Goal: Use online tool/utility: Utilize a website feature to perform a specific function

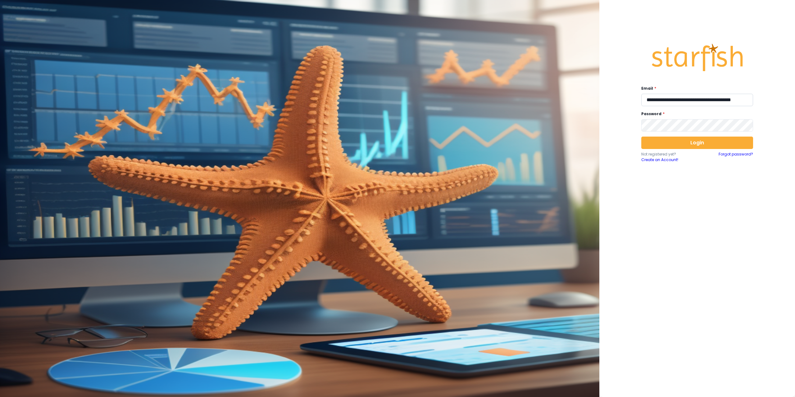
click at [678, 98] on input "**********" at bounding box center [697, 100] width 112 height 12
type input "**********"
click at [668, 143] on button "Login" at bounding box center [697, 143] width 112 height 12
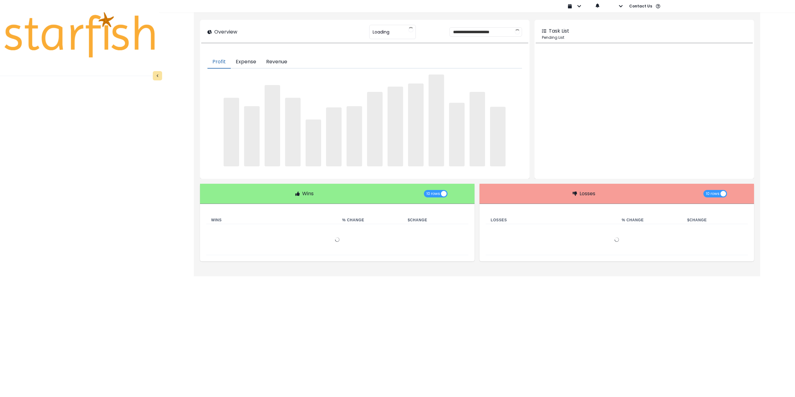
type input "********"
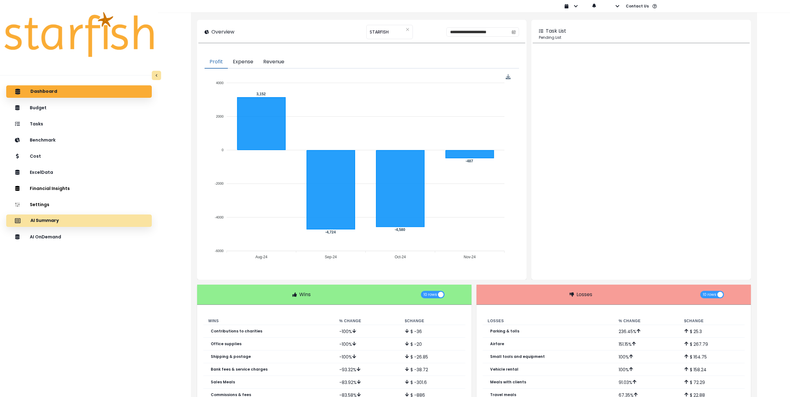
click at [65, 219] on div "AI Summary" at bounding box center [79, 220] width 136 height 13
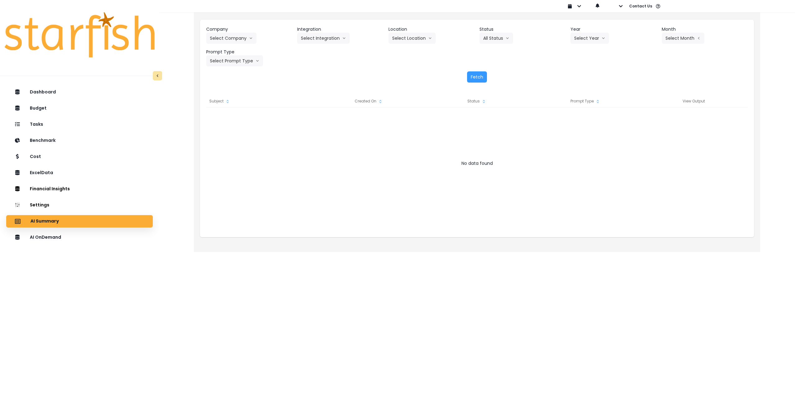
click at [102, 222] on div "AI Summary" at bounding box center [79, 221] width 137 height 13
click at [68, 237] on div "AI OnDemand" at bounding box center [79, 237] width 137 height 13
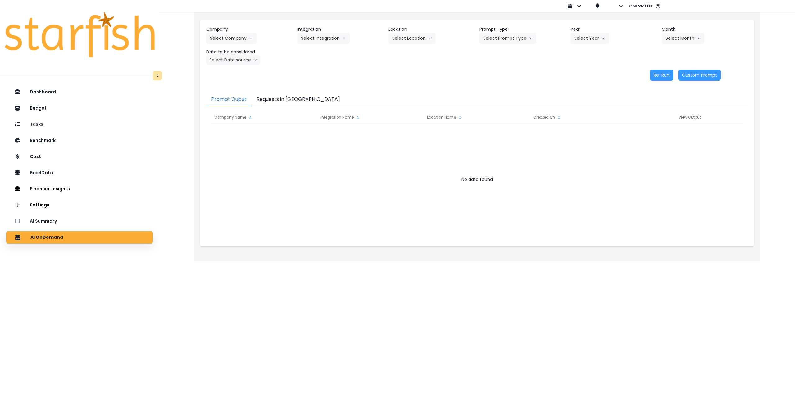
click at [278, 100] on button "Requests in [GEOGRAPHIC_DATA]" at bounding box center [297, 99] width 93 height 13
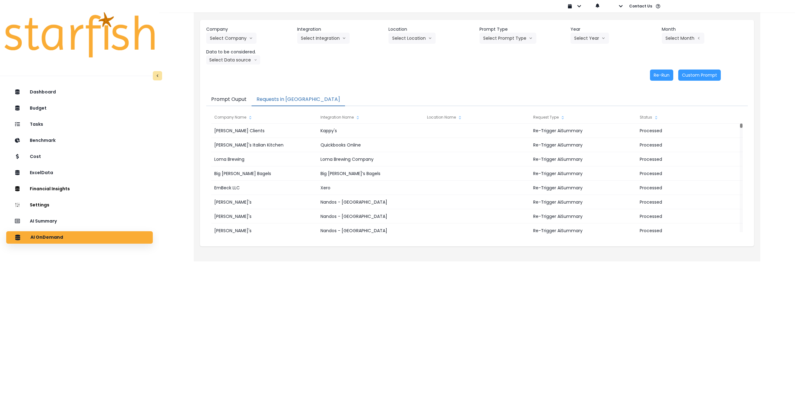
click at [226, 99] on button "Prompt Ouput" at bounding box center [228, 99] width 45 height 13
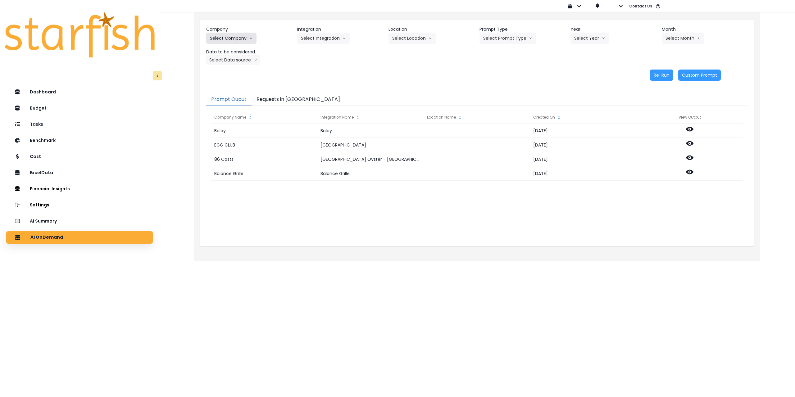
click at [231, 37] on button "Select Company" at bounding box center [231, 38] width 50 height 11
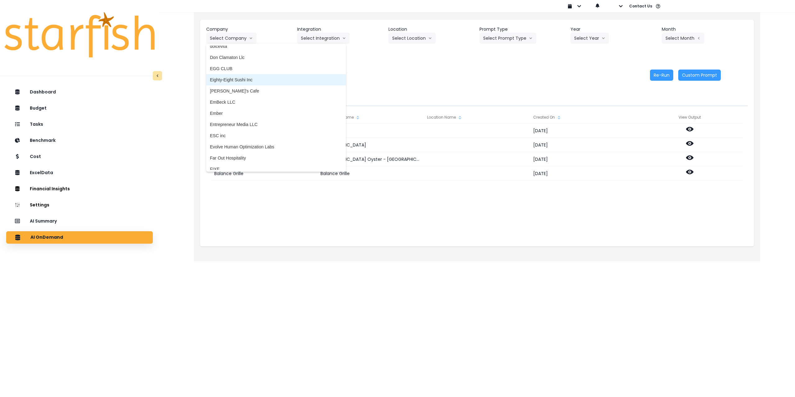
scroll to position [404, 0]
click at [234, 97] on span "EmBeck LLC" at bounding box center [276, 95] width 132 height 6
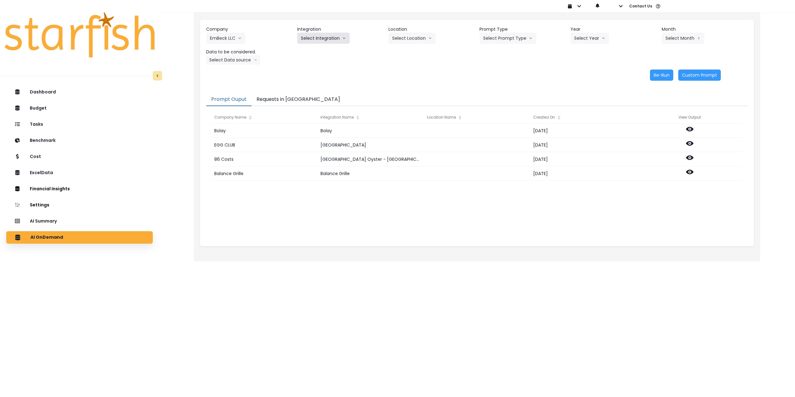
click at [323, 39] on button "Select Integration" at bounding box center [323, 38] width 52 height 11
click at [302, 52] on span "Xero" at bounding box center [305, 51] width 9 height 6
click at [408, 41] on button "Select Location" at bounding box center [411, 38] width 47 height 11
click at [406, 55] on li "All Locations" at bounding box center [404, 51] width 32 height 11
click at [521, 39] on button "Select Prompt Type" at bounding box center [507, 38] width 57 height 11
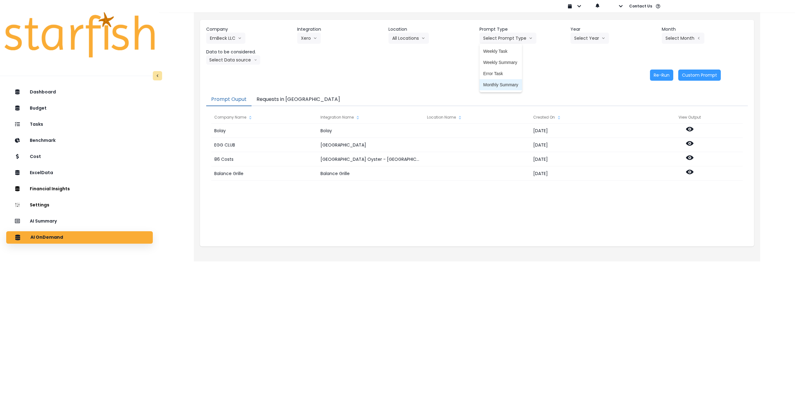
click at [503, 84] on span "Monthly Summary" at bounding box center [500, 85] width 35 height 6
click at [584, 36] on button "Select Year" at bounding box center [589, 38] width 38 height 11
click at [577, 76] on span "2025" at bounding box center [579, 73] width 10 height 6
click at [676, 39] on button "Select Month" at bounding box center [682, 38] width 43 height 11
click at [646, 107] on span "July" at bounding box center [652, 107] width 12 height 6
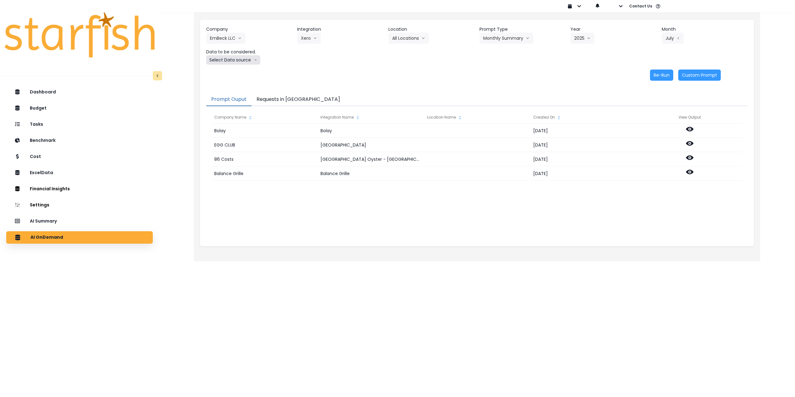
click at [240, 61] on button "Select Data source" at bounding box center [233, 59] width 54 height 9
click at [237, 73] on span "Comparison overtime" at bounding box center [230, 72] width 41 height 6
click at [665, 74] on button "Re-Run" at bounding box center [661, 75] width 23 height 11
click at [242, 62] on button "Comparison overtime" at bounding box center [236, 59] width 60 height 9
click at [235, 80] on li "Location Analysis" at bounding box center [230, 83] width 49 height 11
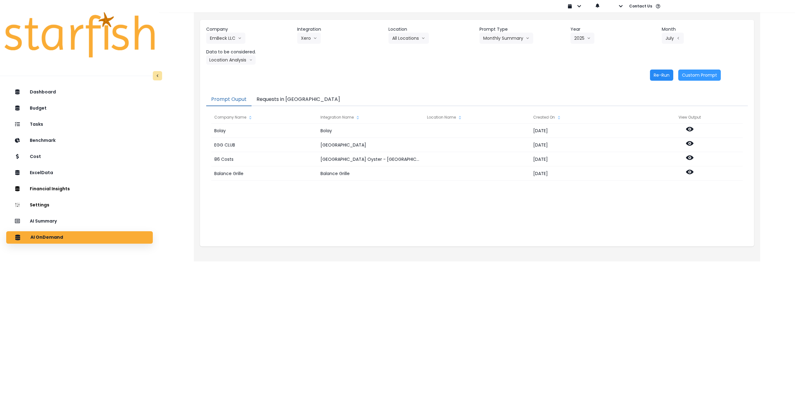
click at [666, 76] on button "Re-Run" at bounding box center [661, 75] width 23 height 11
click at [215, 37] on button "EmBeck LLC" at bounding box center [225, 38] width 39 height 11
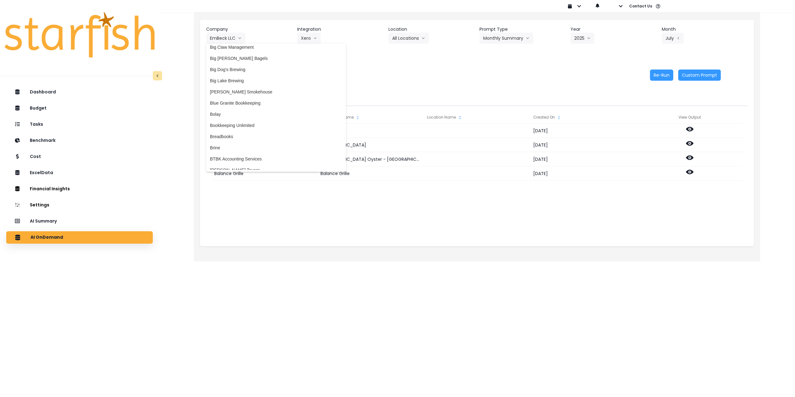
scroll to position [62, 0]
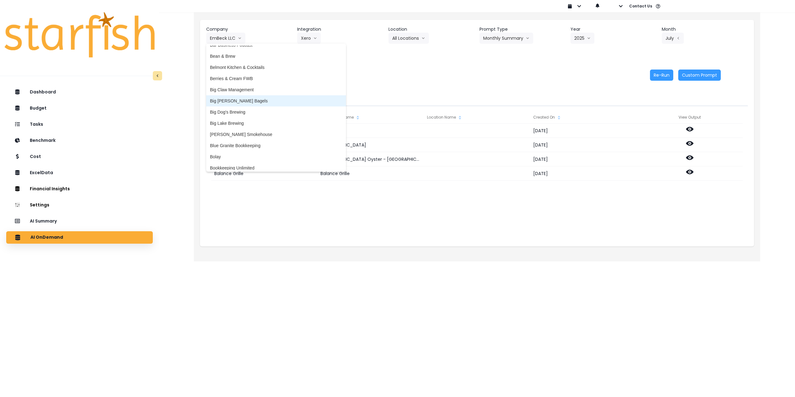
click at [249, 104] on li "Big [PERSON_NAME] Bagels" at bounding box center [276, 100] width 140 height 11
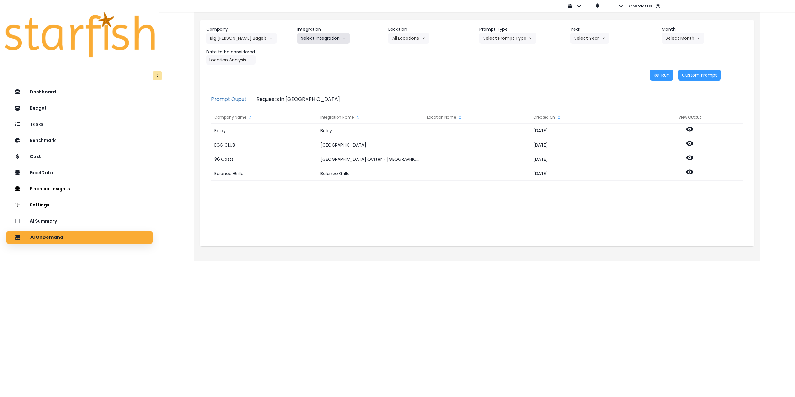
click at [316, 38] on button "Select Integration" at bounding box center [323, 38] width 52 height 11
click at [315, 52] on span "Big [PERSON_NAME]’s Bagels" at bounding box center [331, 51] width 61 height 6
click at [416, 38] on button "Select Location" at bounding box center [411, 38] width 47 height 11
click at [409, 52] on span "All Locations" at bounding box center [404, 51] width 25 height 6
drag, startPoint x: 501, startPoint y: 39, endPoint x: 501, endPoint y: 44, distance: 5.0
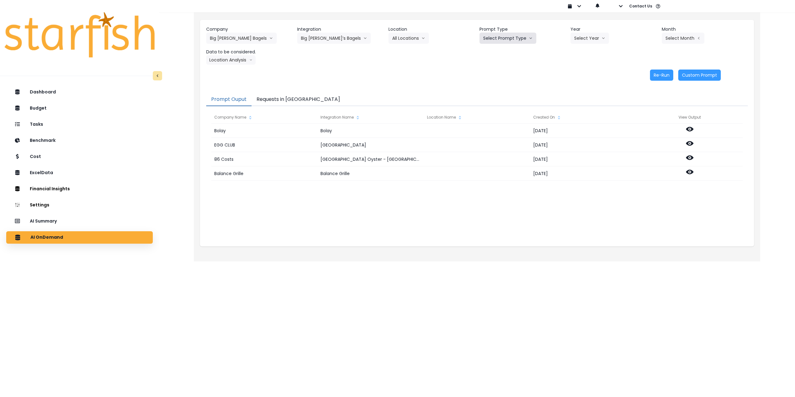
click at [501, 39] on button "Select Prompt Type" at bounding box center [507, 38] width 57 height 11
click at [494, 83] on span "Monthly Summary" at bounding box center [500, 85] width 35 height 6
click at [580, 44] on div "Company Big [PERSON_NAME] Bagels 86 Costs Asti Bagel Cafe Balance Grille Bald G…" at bounding box center [476, 45] width 541 height 38
click at [581, 40] on button "Select Year" at bounding box center [589, 38] width 38 height 11
drag, startPoint x: 575, startPoint y: 74, endPoint x: 613, endPoint y: 63, distance: 38.9
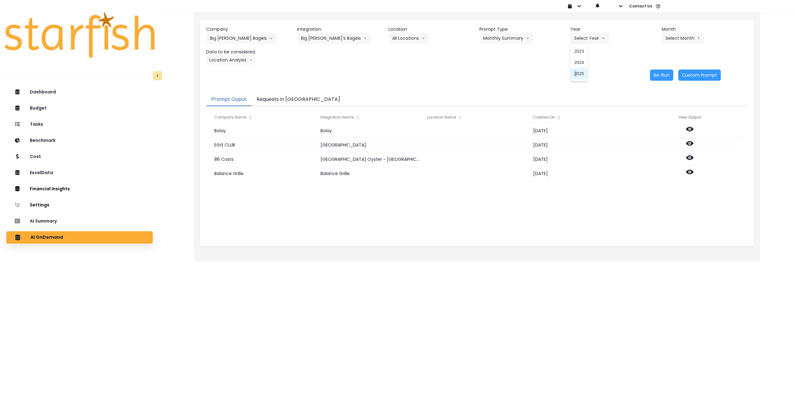
click at [577, 74] on span "2025" at bounding box center [579, 73] width 10 height 6
click at [671, 38] on button "Select Month" at bounding box center [682, 38] width 43 height 11
click at [647, 106] on span "July" at bounding box center [652, 107] width 12 height 6
click at [228, 60] on button "Location Analysis" at bounding box center [230, 59] width 49 height 9
drag, startPoint x: 227, startPoint y: 70, endPoint x: 340, endPoint y: 70, distance: 113.9
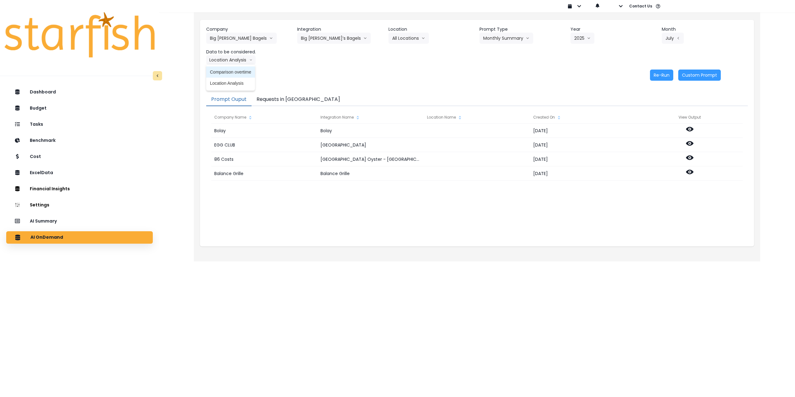
click at [227, 70] on span "Comparison overtime" at bounding box center [230, 72] width 41 height 6
click at [658, 74] on button "Re-Run" at bounding box center [661, 75] width 23 height 11
click at [241, 57] on button "Comparison overtime" at bounding box center [236, 59] width 60 height 9
click at [228, 83] on span "Location Analysis" at bounding box center [230, 83] width 41 height 6
click at [663, 75] on button "Re-Run" at bounding box center [661, 75] width 23 height 11
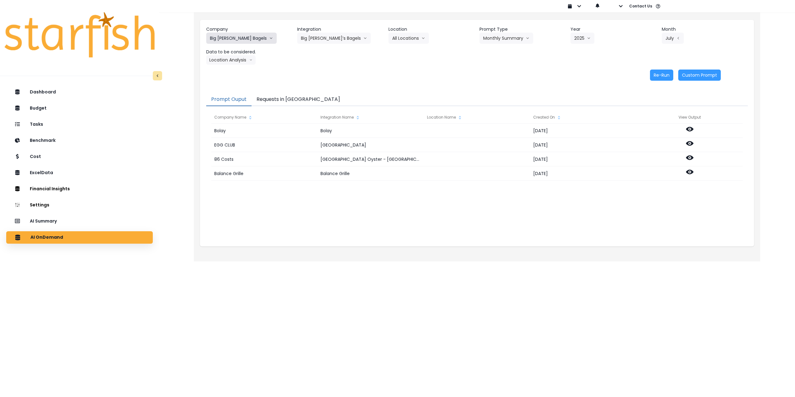
click at [235, 34] on button "Big [PERSON_NAME] Bagels" at bounding box center [241, 38] width 70 height 11
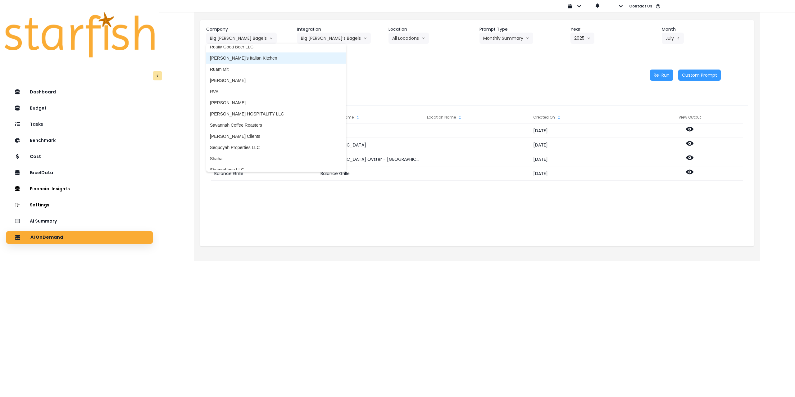
scroll to position [1024, 0]
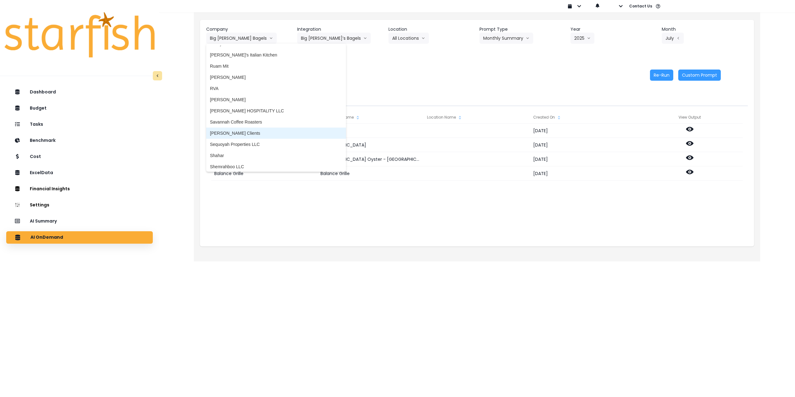
click at [238, 132] on span "[PERSON_NAME] Clients" at bounding box center [276, 133] width 132 height 6
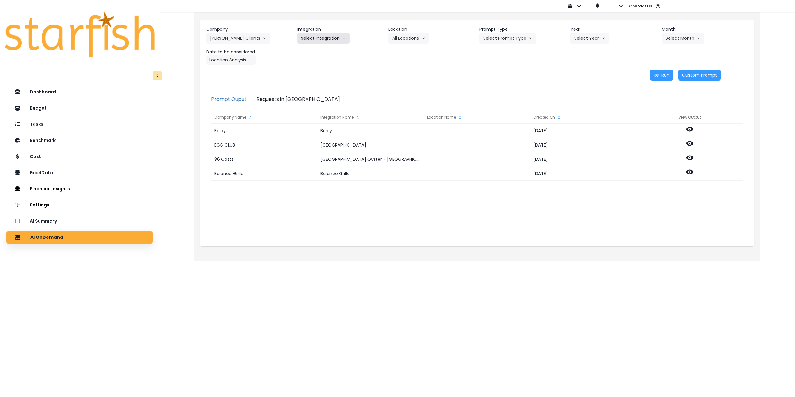
click at [323, 33] on button "Select Integration" at bounding box center [323, 38] width 52 height 11
click at [313, 64] on span "Kappy's" at bounding box center [338, 62] width 74 height 6
click at [420, 32] on header "Location" at bounding box center [431, 29] width 86 height 7
click at [417, 38] on button "Select Location" at bounding box center [411, 38] width 47 height 11
click at [408, 52] on span "All Locations" at bounding box center [404, 51] width 25 height 6
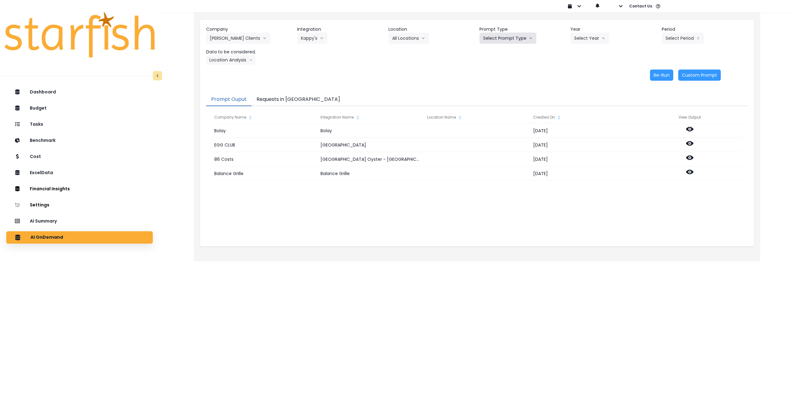
click at [508, 39] on button "Select Prompt Type" at bounding box center [507, 38] width 57 height 11
click at [496, 82] on span "Monthly Summary" at bounding box center [500, 85] width 35 height 6
click at [585, 41] on button "Select Year" at bounding box center [589, 38] width 38 height 11
click at [578, 72] on span "2025" at bounding box center [579, 73] width 10 height 6
click at [677, 37] on button "Select Period" at bounding box center [682, 38] width 42 height 11
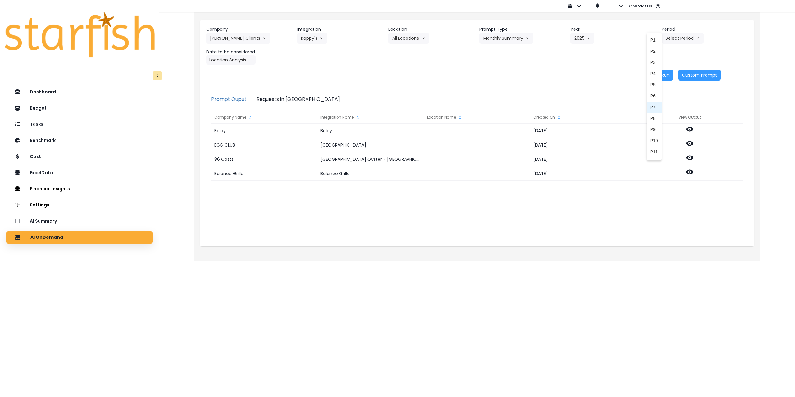
click at [651, 117] on span "P8" at bounding box center [654, 118] width 8 height 6
click at [231, 53] on header "Data to be considered." at bounding box center [249, 52] width 86 height 7
click at [231, 57] on button "Location Analysis" at bounding box center [230, 59] width 49 height 9
click at [229, 69] on span "Comparison overtime" at bounding box center [230, 72] width 41 height 6
click at [657, 74] on button "Re-Run" at bounding box center [661, 75] width 23 height 11
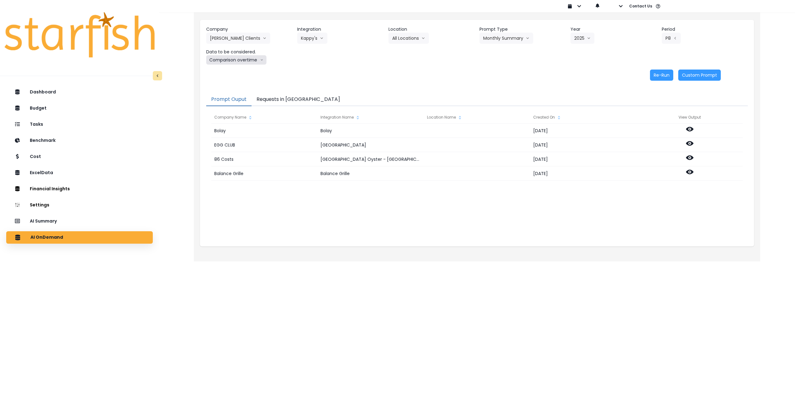
click at [246, 61] on button "Comparison overtime" at bounding box center [236, 59] width 60 height 9
click at [232, 81] on span "Location Analysis" at bounding box center [230, 83] width 41 height 6
click at [658, 74] on button "Re-Run" at bounding box center [661, 75] width 23 height 11
click at [233, 38] on button "[PERSON_NAME] Clients" at bounding box center [238, 38] width 64 height 11
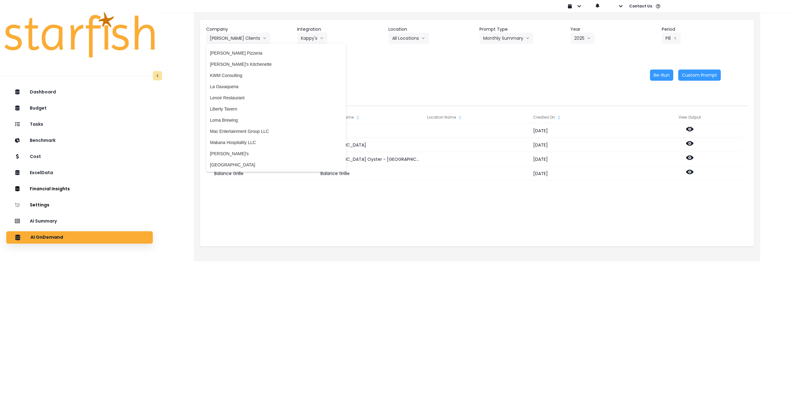
scroll to position [683, 0]
click at [243, 119] on span "Loma Brewing" at bounding box center [276, 117] width 132 height 6
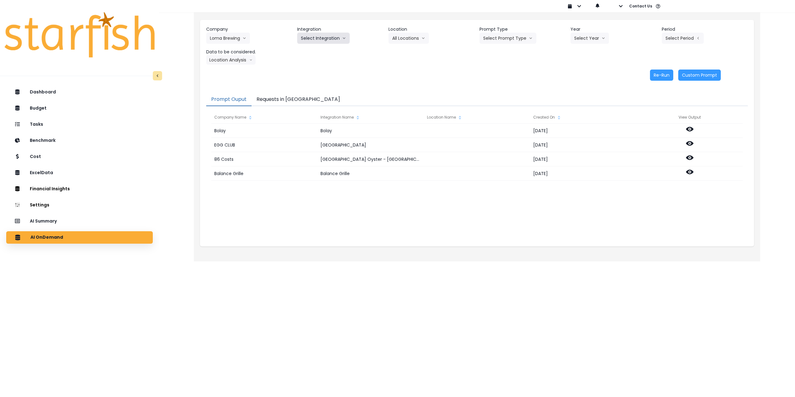
click at [326, 40] on button "Select Integration" at bounding box center [323, 38] width 52 height 11
click at [318, 51] on span "Loma Brewing Company" at bounding box center [324, 51] width 47 height 6
click at [419, 38] on button "Select Location" at bounding box center [411, 38] width 47 height 11
click at [408, 53] on span "All Locations" at bounding box center [404, 51] width 25 height 6
click at [516, 42] on button "Select Prompt Type" at bounding box center [507, 38] width 57 height 11
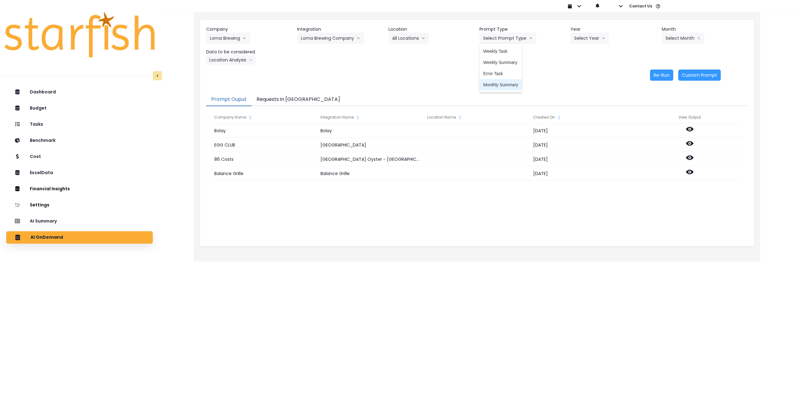
click at [498, 84] on span "Monthly Summary" at bounding box center [500, 85] width 35 height 6
click at [593, 41] on button "Select Year" at bounding box center [589, 38] width 38 height 11
click at [578, 74] on span "2025" at bounding box center [579, 73] width 10 height 6
click at [667, 41] on button "Select Month" at bounding box center [682, 38] width 43 height 11
click at [649, 107] on span "July" at bounding box center [652, 107] width 12 height 6
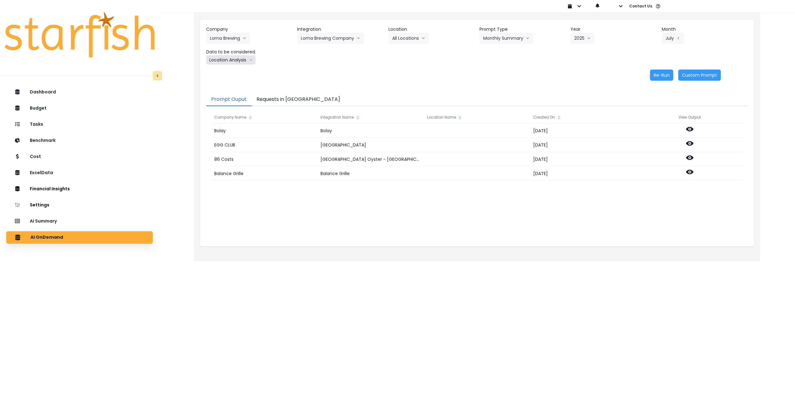
click at [232, 62] on button "Location Analysis" at bounding box center [230, 59] width 49 height 9
drag, startPoint x: 232, startPoint y: 71, endPoint x: 312, endPoint y: 73, distance: 80.1
click at [232, 71] on span "Comparison overtime" at bounding box center [230, 72] width 41 height 6
click at [657, 77] on button "Re-Run" at bounding box center [661, 75] width 23 height 11
click at [238, 62] on button "Comparison overtime" at bounding box center [236, 59] width 60 height 9
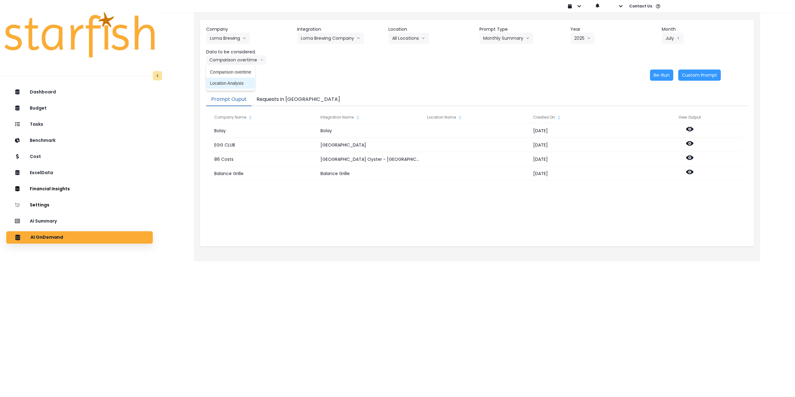
click at [234, 84] on span "Location Analysis" at bounding box center [230, 83] width 41 height 6
click at [657, 74] on button "Re-Run" at bounding box center [661, 75] width 23 height 11
click at [243, 38] on icon "arrow down line" at bounding box center [244, 38] width 4 height 6
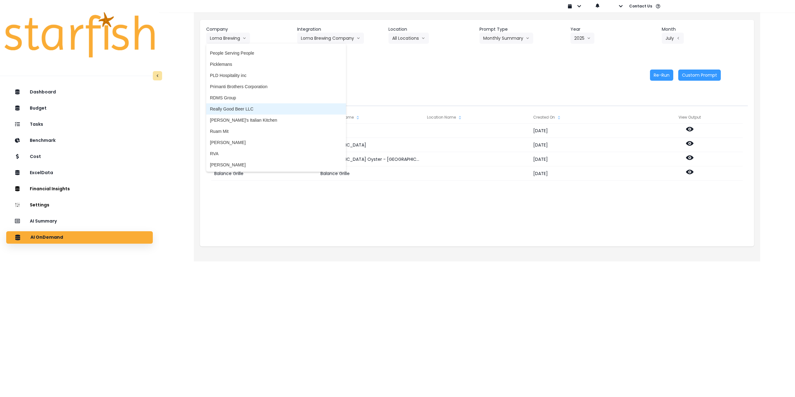
scroll to position [962, 0]
click at [248, 119] on span "[PERSON_NAME]'s Italian Kitchen" at bounding box center [276, 117] width 132 height 6
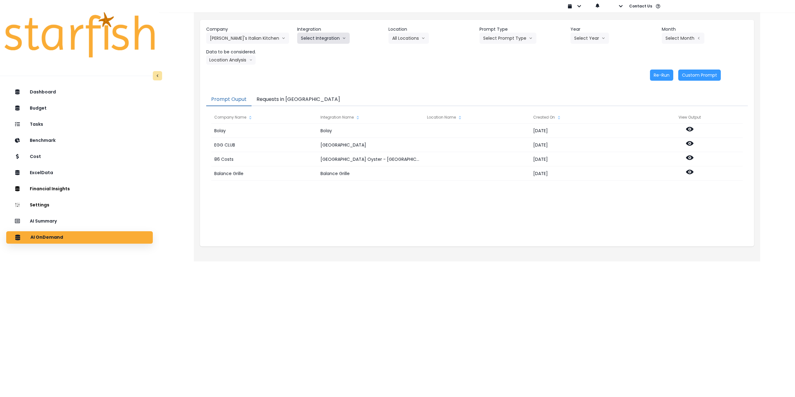
click at [330, 38] on button "Select Integration" at bounding box center [323, 38] width 52 height 11
click at [326, 51] on span "Quickbooks Online" at bounding box center [319, 51] width 37 height 6
click at [402, 40] on button "Select Location" at bounding box center [411, 38] width 47 height 11
click at [401, 52] on span "All Locations" at bounding box center [404, 51] width 25 height 6
click at [514, 39] on button "Select Prompt Type" at bounding box center [507, 38] width 57 height 11
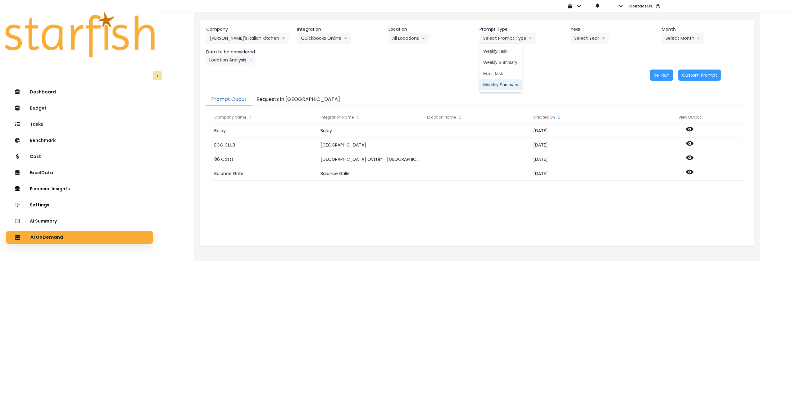
click at [501, 83] on span "Monthly Summary" at bounding box center [500, 85] width 35 height 6
click at [592, 37] on button "Select Year" at bounding box center [589, 38] width 38 height 11
click at [581, 73] on span "2025" at bounding box center [579, 73] width 10 height 6
click at [684, 37] on button "Select Month" at bounding box center [682, 38] width 43 height 11
click at [648, 107] on span "July" at bounding box center [652, 107] width 12 height 6
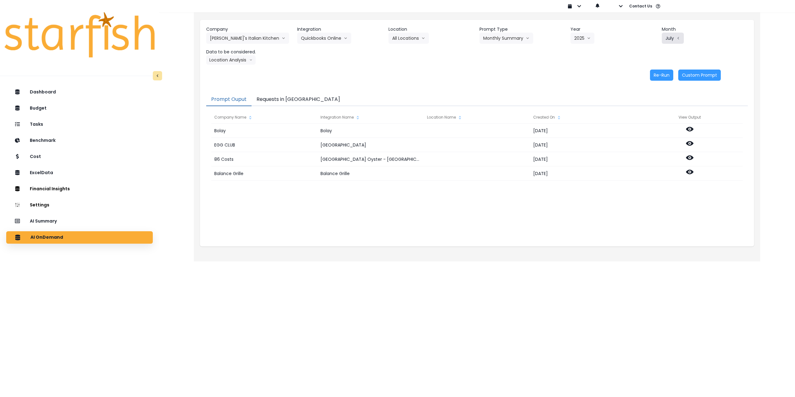
click at [663, 40] on button "July" at bounding box center [672, 38] width 22 height 11
click at [649, 94] on span "June" at bounding box center [652, 96] width 12 height 6
click at [229, 62] on button "Location Analysis" at bounding box center [230, 59] width 49 height 9
click at [228, 73] on span "Comparison overtime" at bounding box center [230, 72] width 41 height 6
click at [668, 71] on button "Re-Run" at bounding box center [661, 75] width 23 height 11
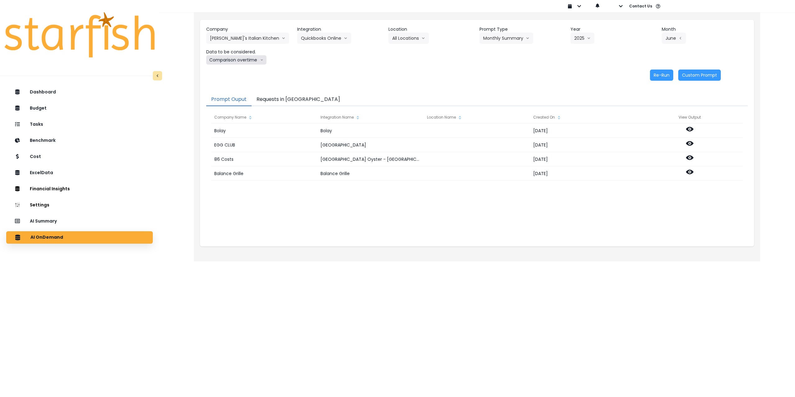
click at [244, 59] on button "Comparison overtime" at bounding box center [236, 59] width 60 height 9
click at [235, 84] on span "Location Analysis" at bounding box center [230, 83] width 41 height 6
click at [661, 77] on button "Re-Run" at bounding box center [661, 75] width 23 height 11
click at [279, 106] on button "Requests in [GEOGRAPHIC_DATA]" at bounding box center [297, 99] width 93 height 13
